Goal: Navigation & Orientation: Find specific page/section

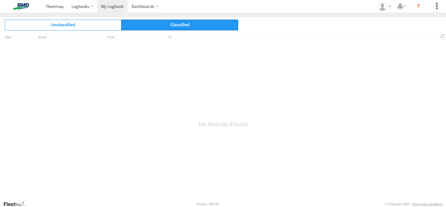
click at [177, 26] on span "Classified" at bounding box center [180, 25] width 117 height 11
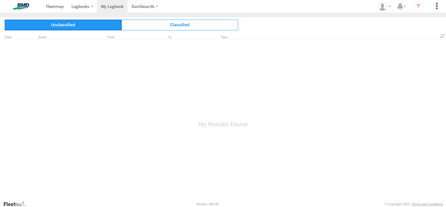
click at [74, 27] on span "Unclassified" at bounding box center [63, 25] width 117 height 11
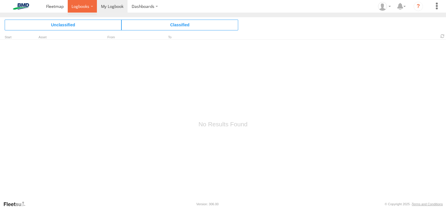
click at [80, 8] on span at bounding box center [81, 7] width 18 height 6
click at [54, 6] on span at bounding box center [55, 7] width 18 height 6
